Goal: Task Accomplishment & Management: Use online tool/utility

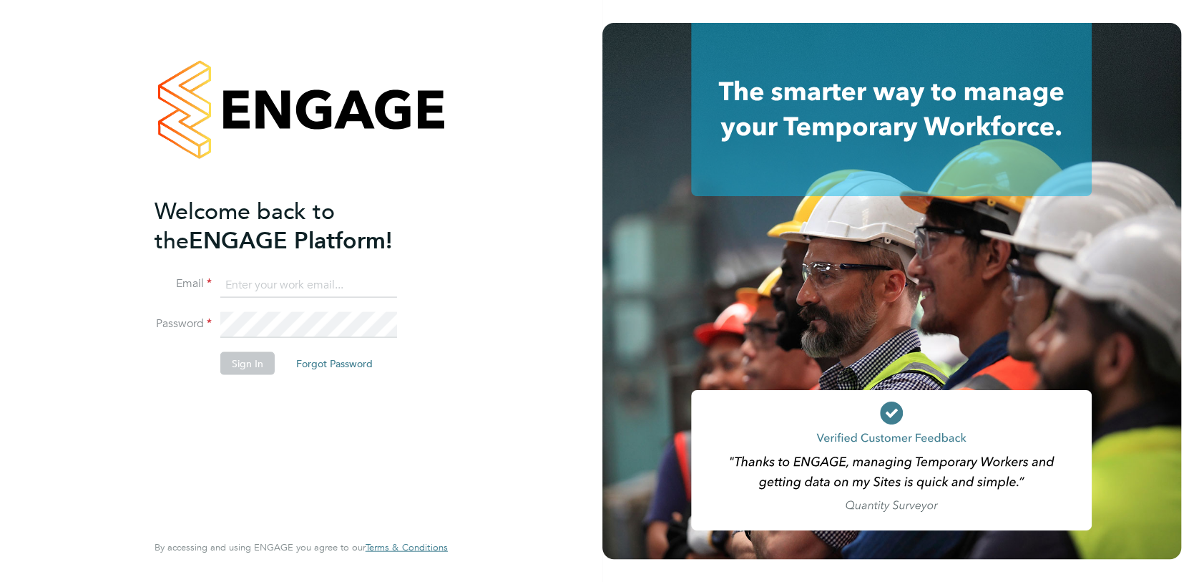
type input "[PERSON_NAME][EMAIL_ADDRESS][DOMAIN_NAME]"
click at [247, 365] on button "Sign In" at bounding box center [247, 362] width 54 height 23
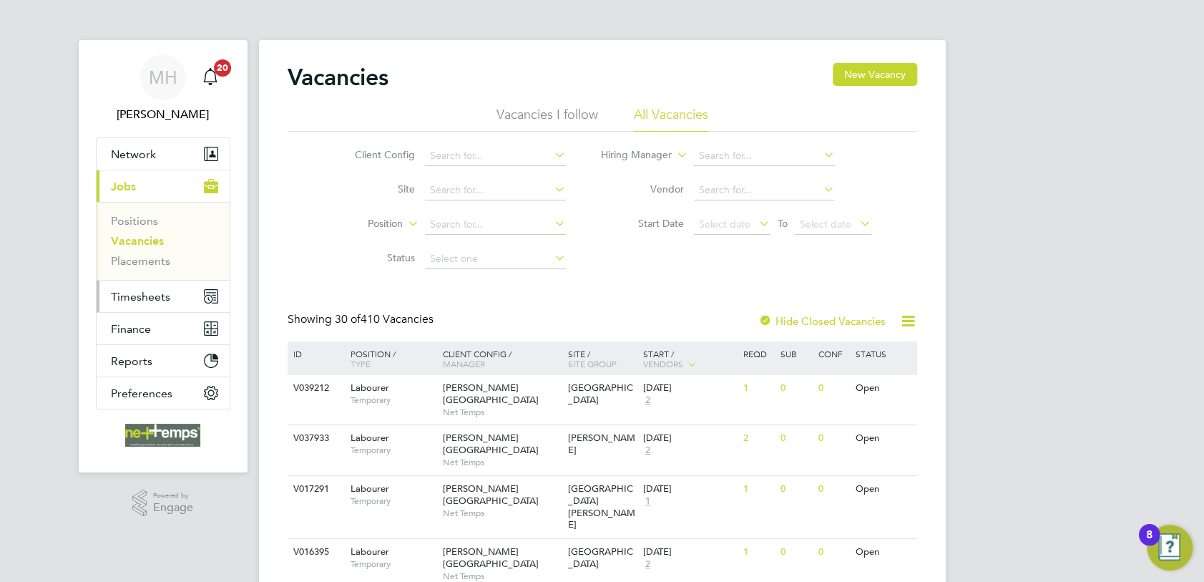
click at [151, 294] on span "Timesheets" at bounding box center [140, 297] width 59 height 14
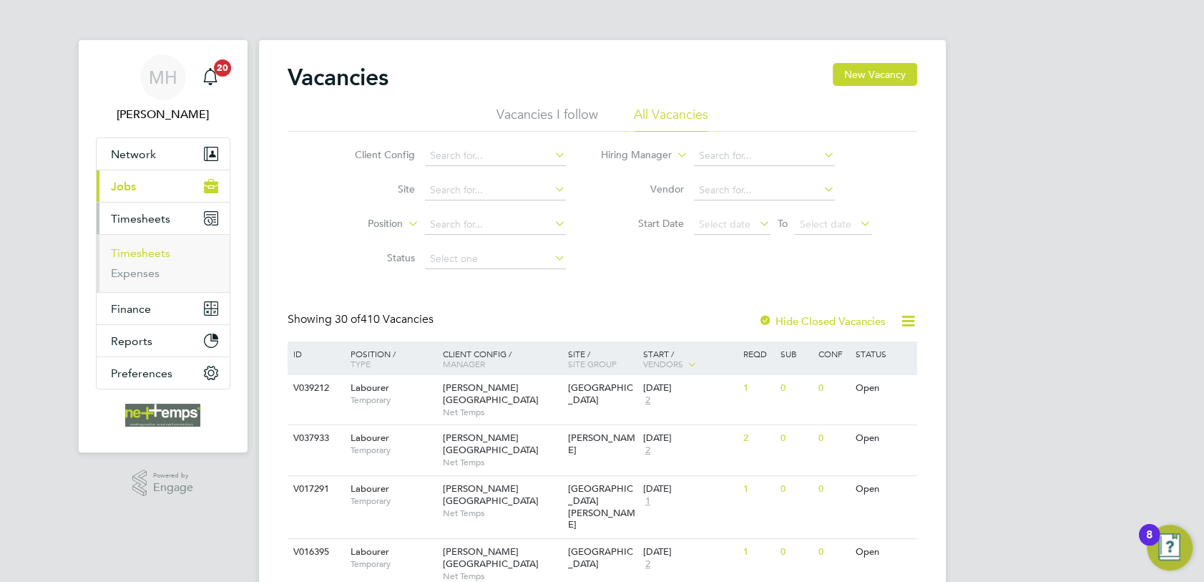
click at [147, 256] on link "Timesheets" at bounding box center [140, 253] width 59 height 14
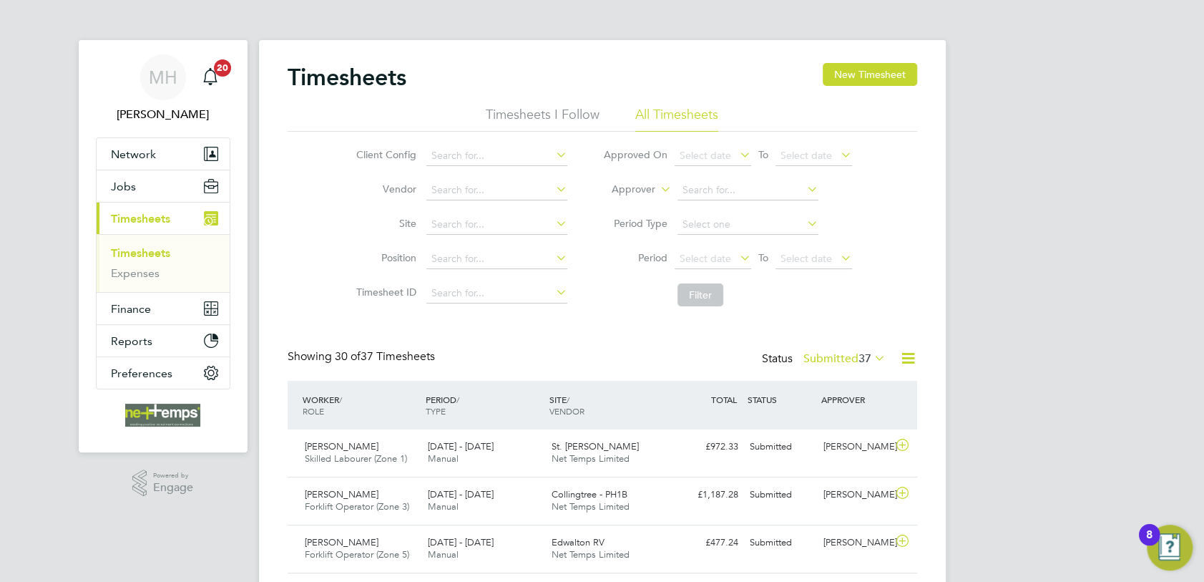
click at [871, 351] on icon at bounding box center [871, 358] width 0 height 20
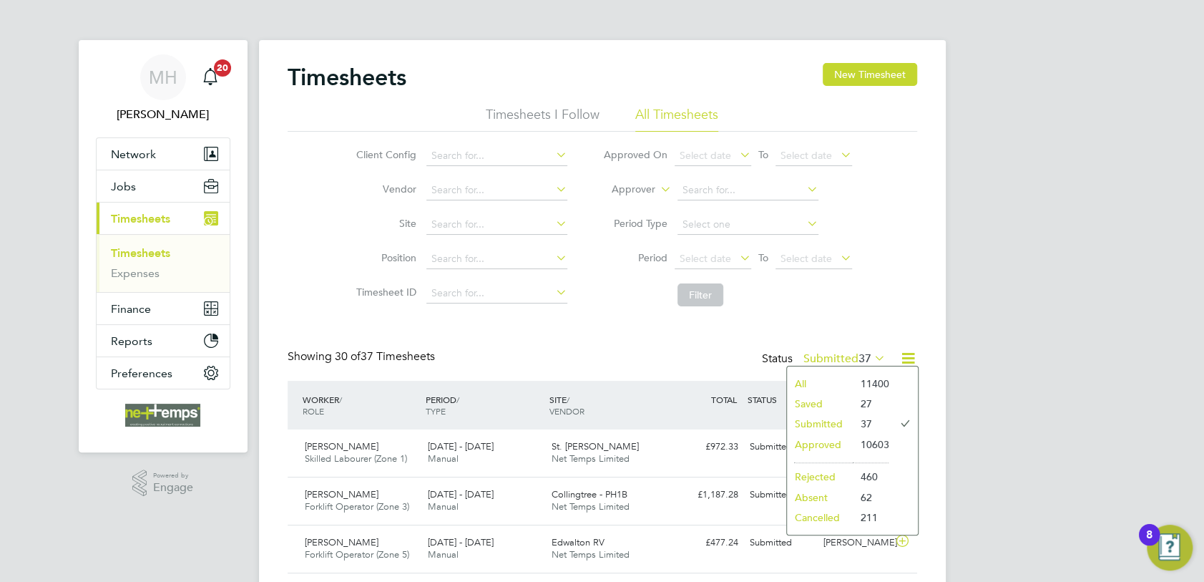
click at [822, 445] on li "Approved" at bounding box center [820, 444] width 66 height 20
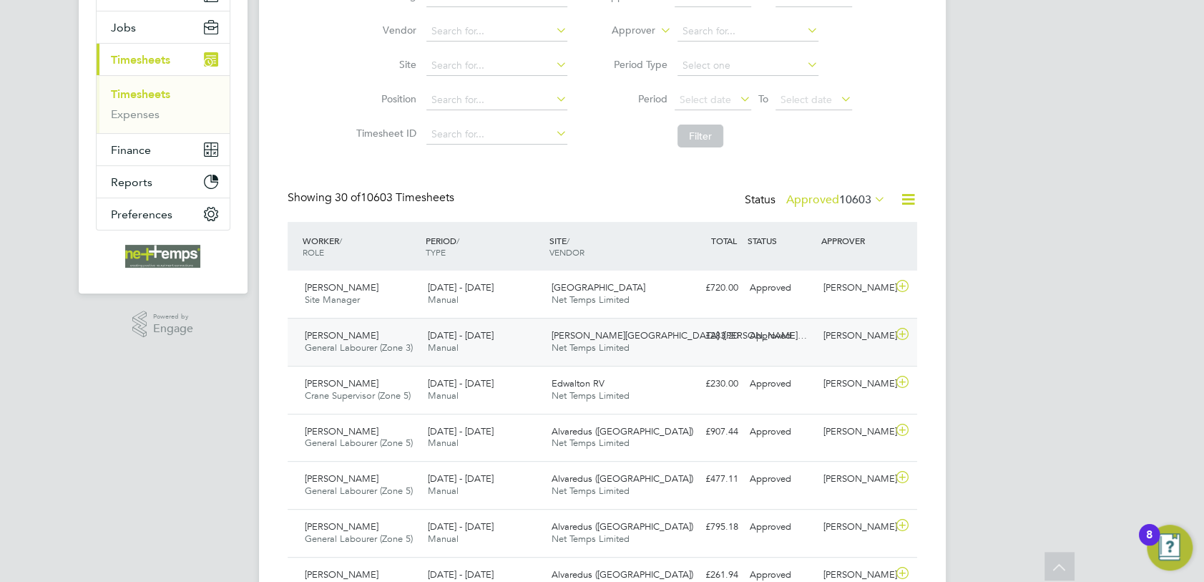
click at [348, 348] on span "General Labourer (Zone 3)" at bounding box center [359, 347] width 108 height 12
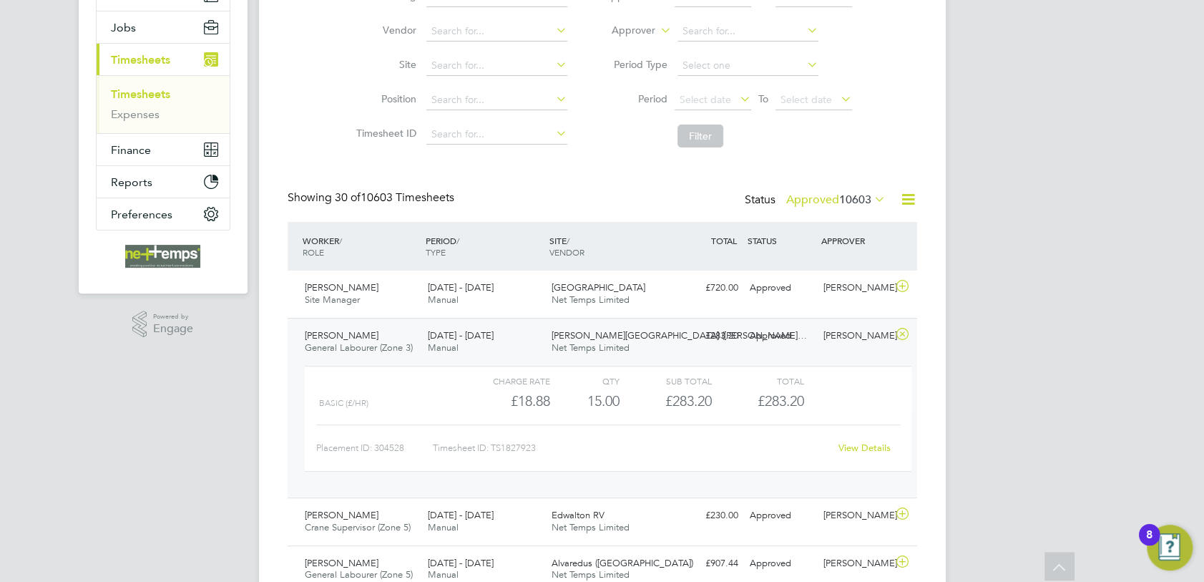
click at [860, 441] on link "View Details" at bounding box center [864, 447] width 52 height 12
